Goal: Task Accomplishment & Management: Manage account settings

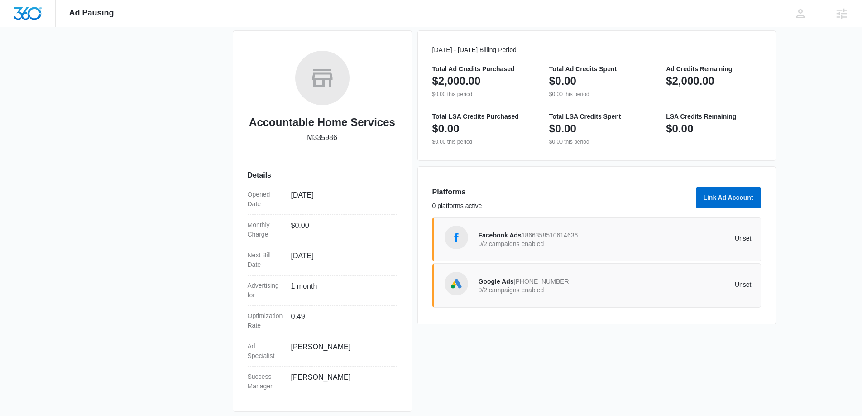
scroll to position [130, 0]
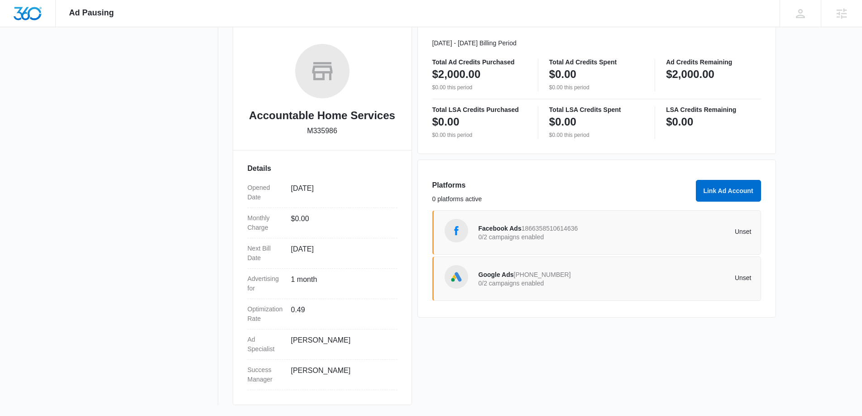
click at [586, 282] on p "0/2 campaigns enabled" at bounding box center [547, 283] width 137 height 6
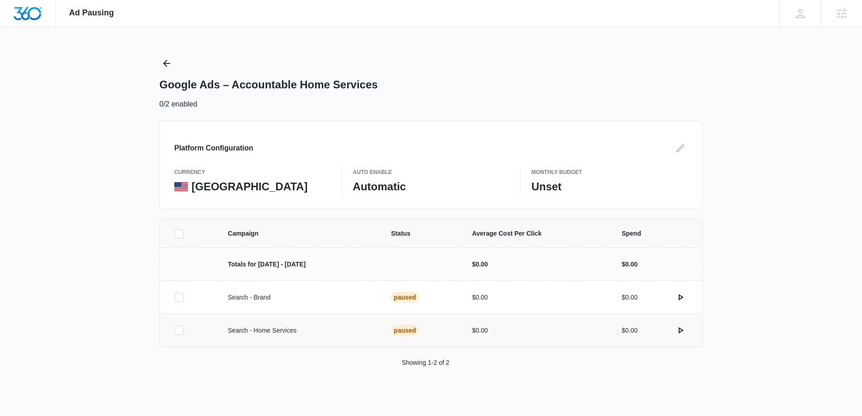
drag, startPoint x: 181, startPoint y: 297, endPoint x: 183, endPoint y: 318, distance: 20.9
click at [181, 297] on icon at bounding box center [179, 297] width 8 height 8
click at [175, 297] on input "checkbox" at bounding box center [174, 297] width 0 height 0
click at [180, 329] on icon at bounding box center [179, 330] width 5 height 4
click at [175, 330] on input "checkbox" at bounding box center [174, 330] width 0 height 0
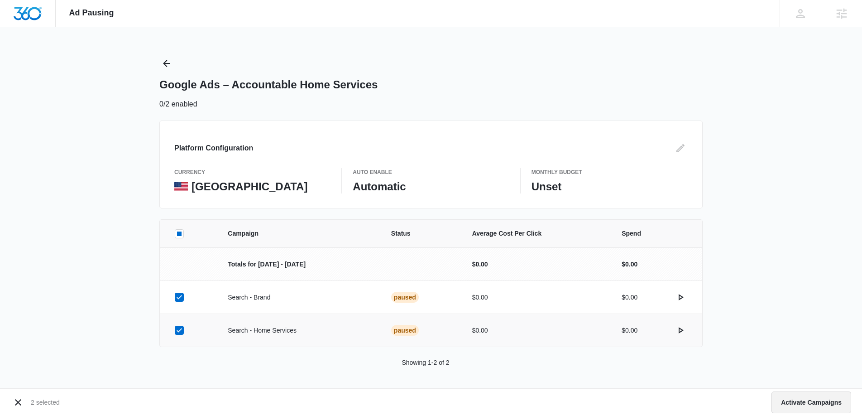
click at [820, 405] on button "Activate Campaigns" at bounding box center [812, 402] width 80 height 22
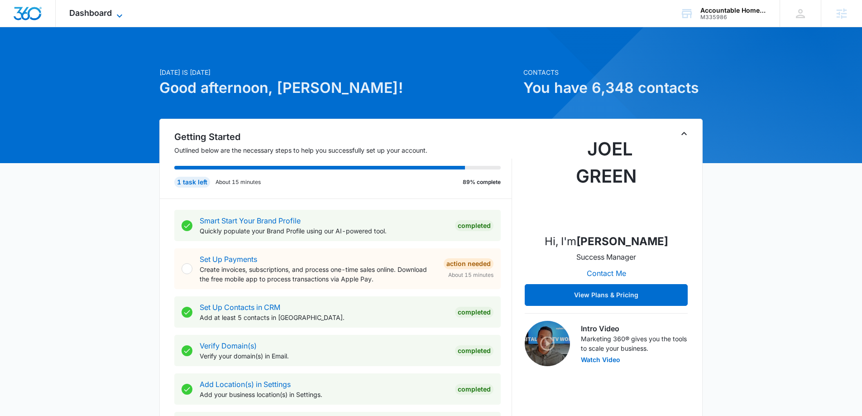
click at [115, 10] on icon at bounding box center [119, 15] width 11 height 11
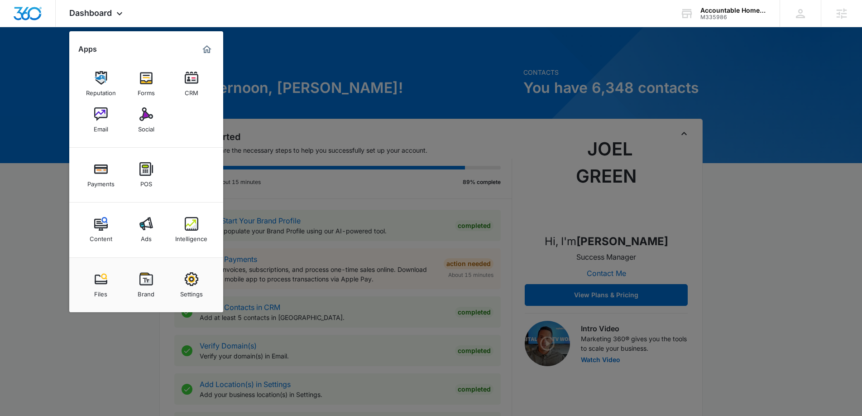
click at [106, 129] on div "Email" at bounding box center [101, 127] width 14 height 12
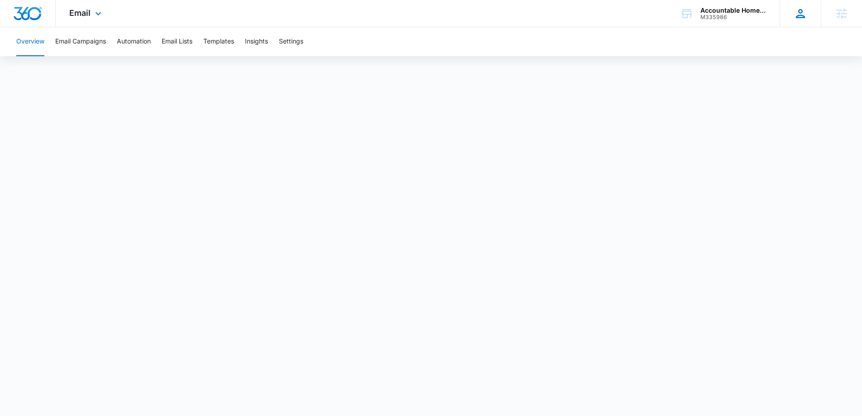
click at [791, 18] on div "JG [PERSON_NAME] [DOMAIN_NAME][EMAIL_ADDRESS][DOMAIN_NAME] My Profile Notificat…" at bounding box center [800, 13] width 41 height 27
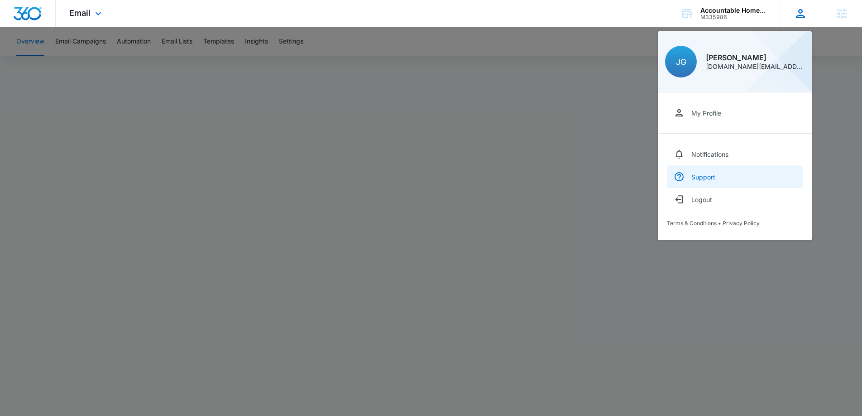
click at [720, 173] on link "Support" at bounding box center [735, 176] width 136 height 23
click at [759, 374] on div at bounding box center [431, 208] width 862 height 416
